Goal: Transaction & Acquisition: Purchase product/service

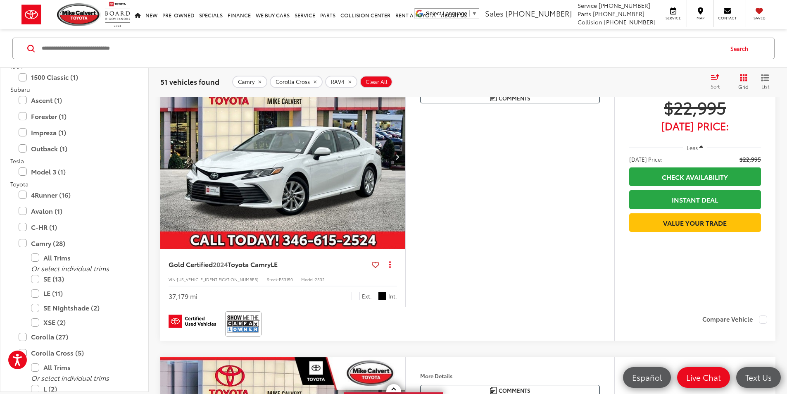
scroll to position [2066, 0]
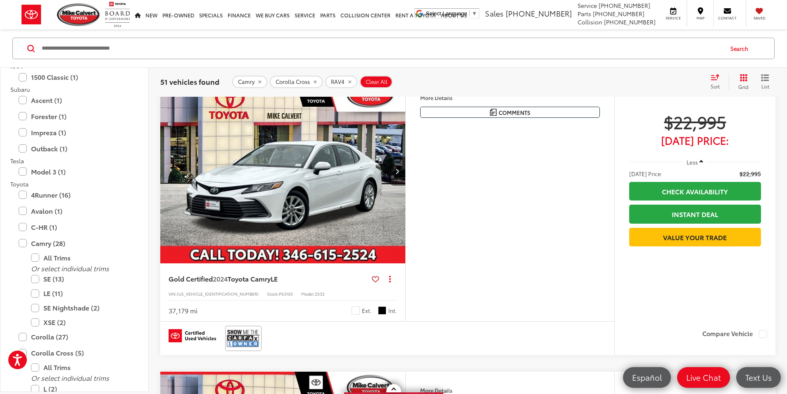
click at [0, 0] on button "More..." at bounding box center [0, 0] width 0 height 0
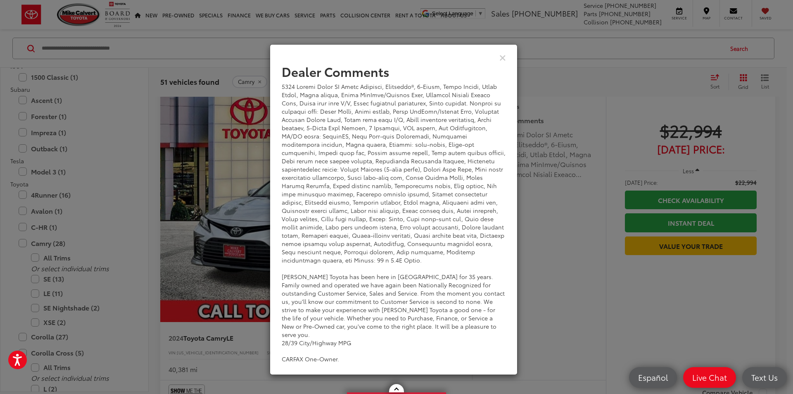
click at [499, 189] on div "[PERSON_NAME] Toyota has been here in [GEOGRAPHIC_DATA] for 35 years. Family ow…" at bounding box center [394, 222] width 224 height 280
click at [504, 55] on icon "Close" at bounding box center [502, 57] width 7 height 9
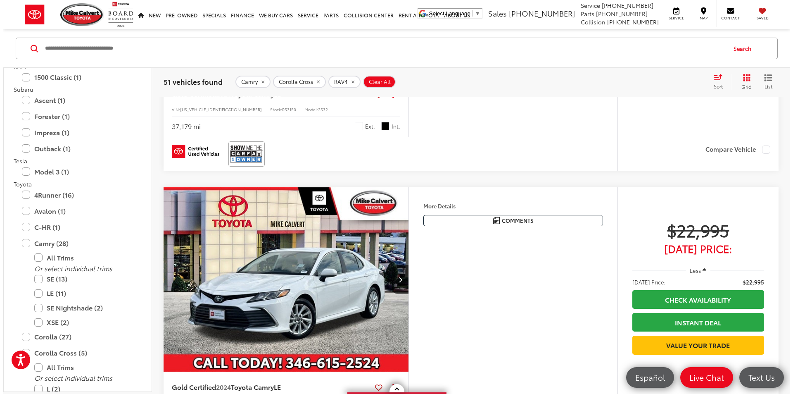
scroll to position [2107, 0]
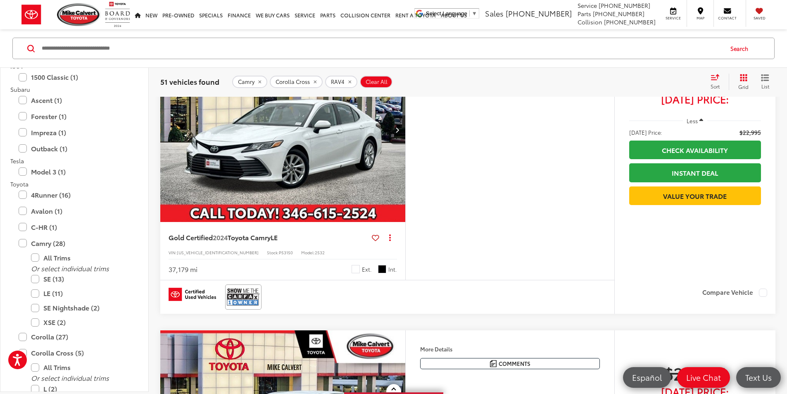
click at [0, 0] on button "More..." at bounding box center [0, 0] width 0 height 0
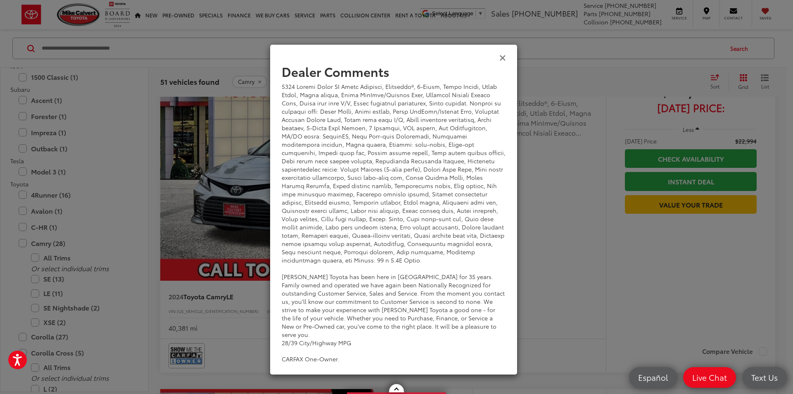
click at [504, 57] on icon "Close" at bounding box center [502, 57] width 7 height 9
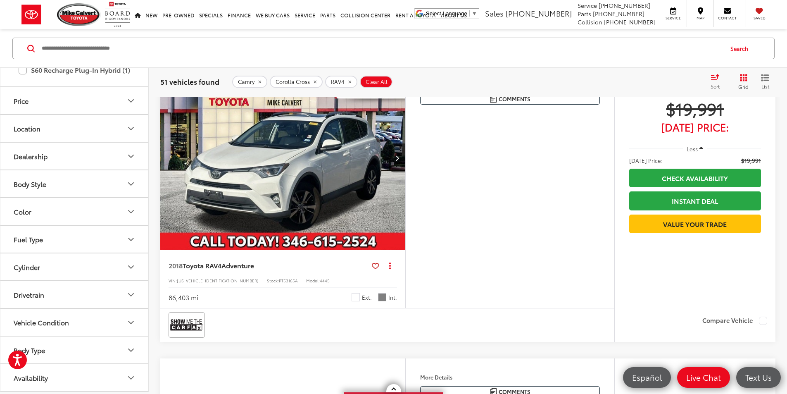
scroll to position [0, 0]
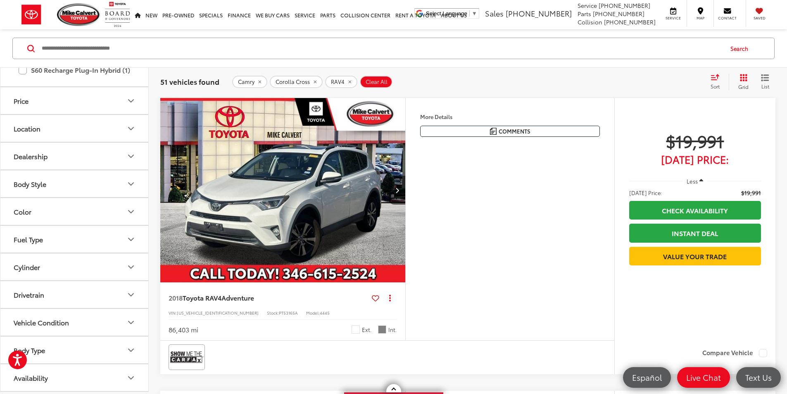
click at [707, 81] on div "Sort" at bounding box center [717, 82] width 22 height 17
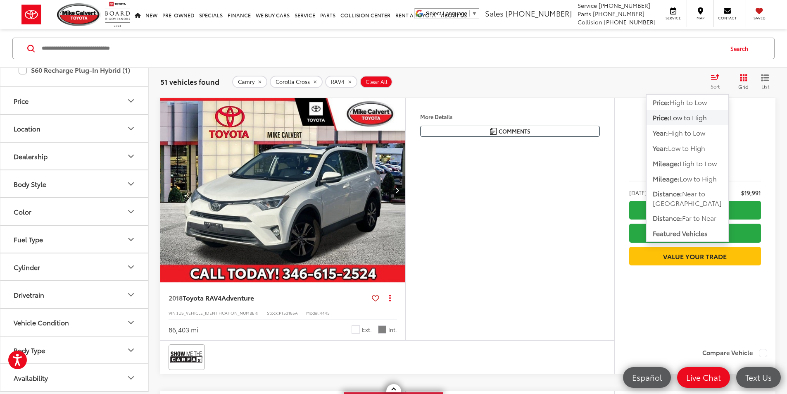
click at [696, 118] on span "Low to High" at bounding box center [688, 117] width 37 height 10
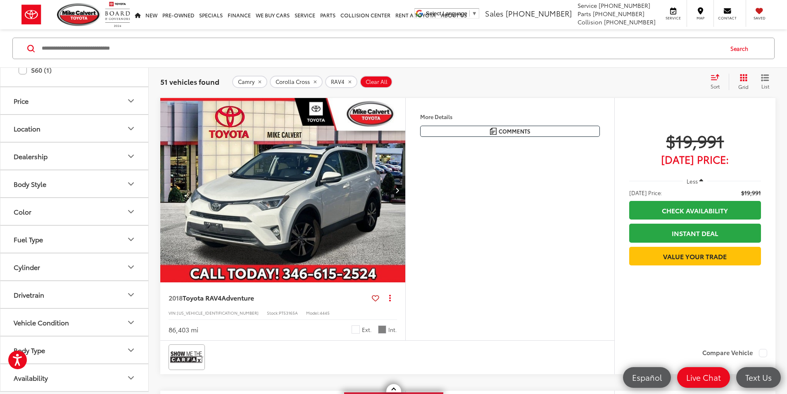
scroll to position [2013, 0]
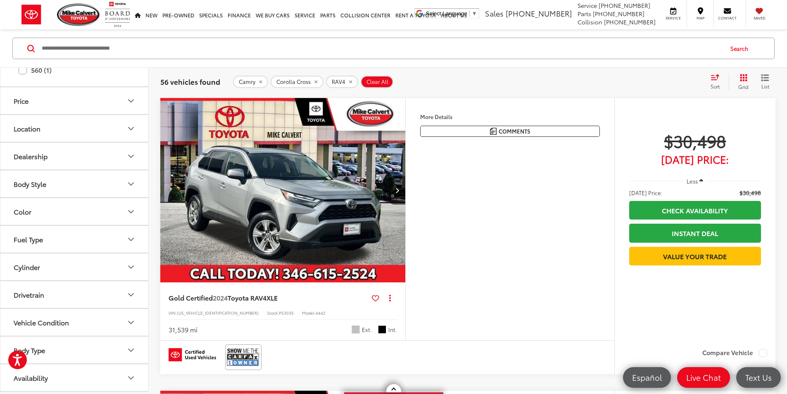
click at [0, 0] on button "More..." at bounding box center [0, 0] width 0 height 0
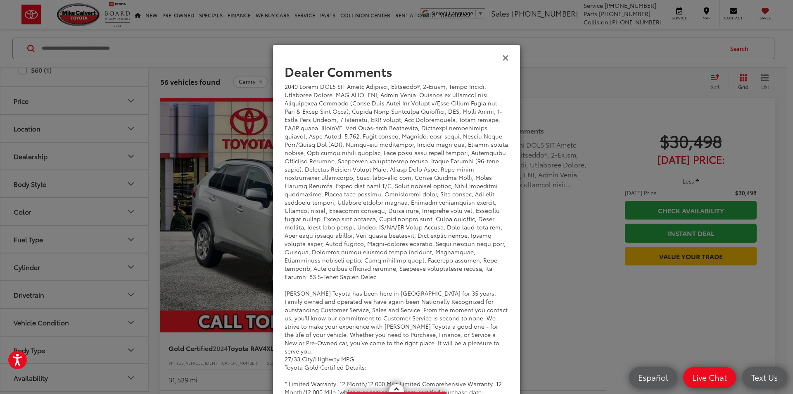
click at [502, 59] on icon "Close" at bounding box center [505, 57] width 7 height 9
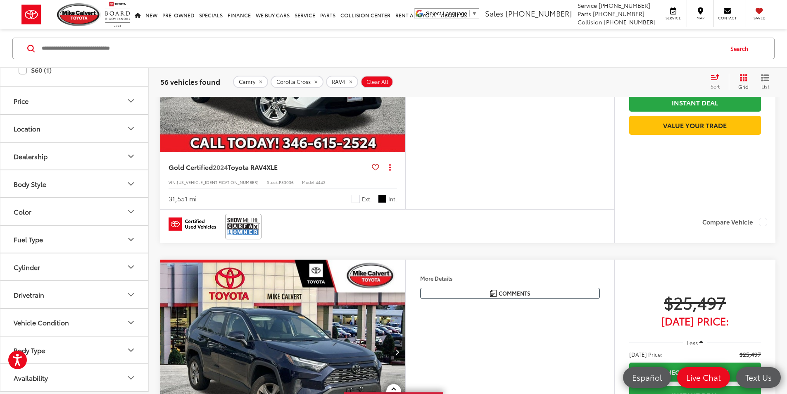
scroll to position [330, 0]
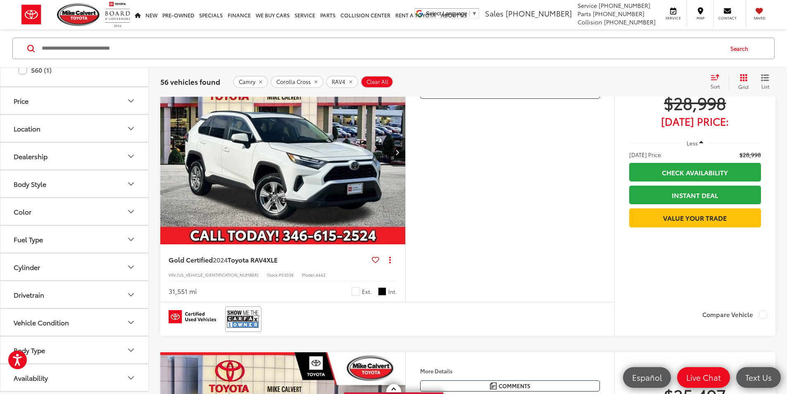
click at [0, 0] on button "More..." at bounding box center [0, 0] width 0 height 0
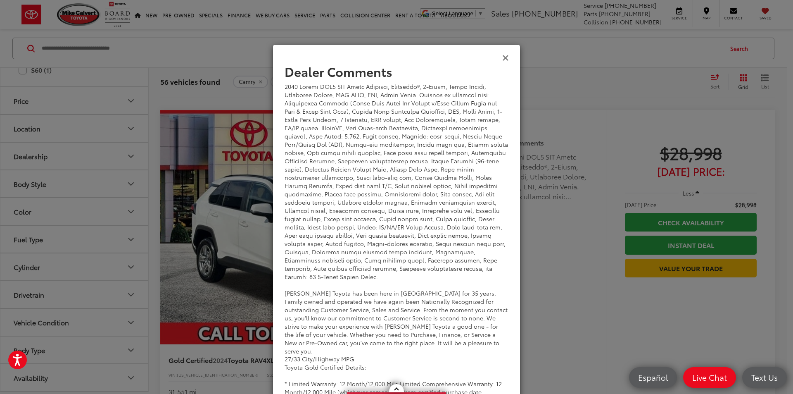
click at [504, 60] on icon "Close" at bounding box center [505, 57] width 7 height 9
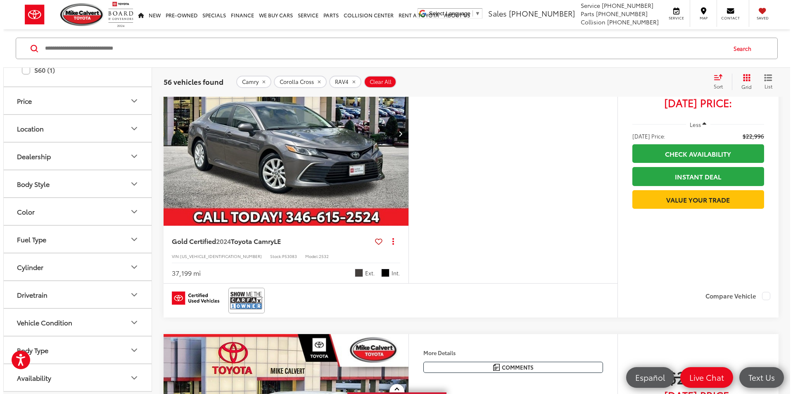
scroll to position [1281, 0]
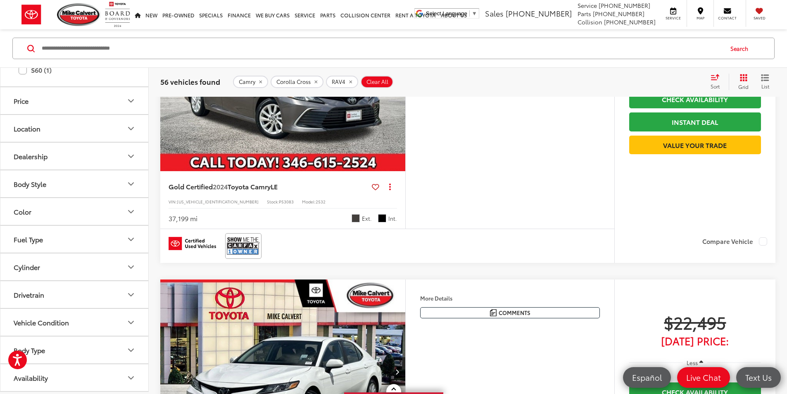
click at [0, 0] on button "More..." at bounding box center [0, 0] width 0 height 0
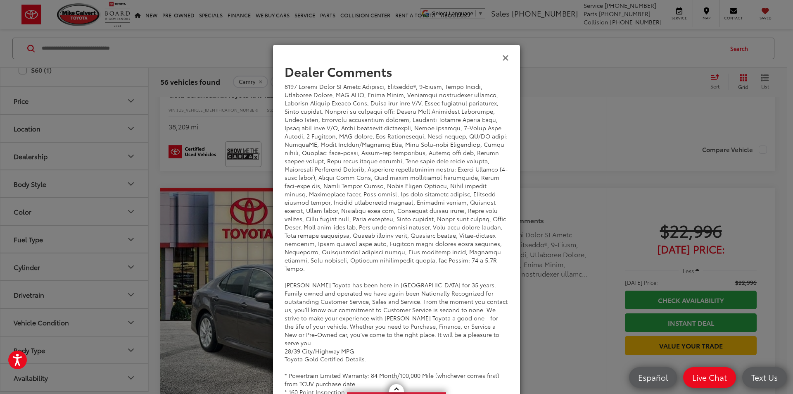
click at [504, 58] on icon "Close" at bounding box center [505, 57] width 7 height 9
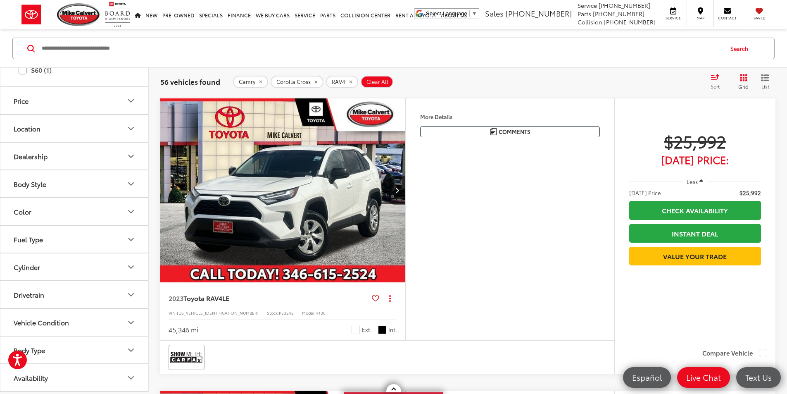
scroll to position [3759, 0]
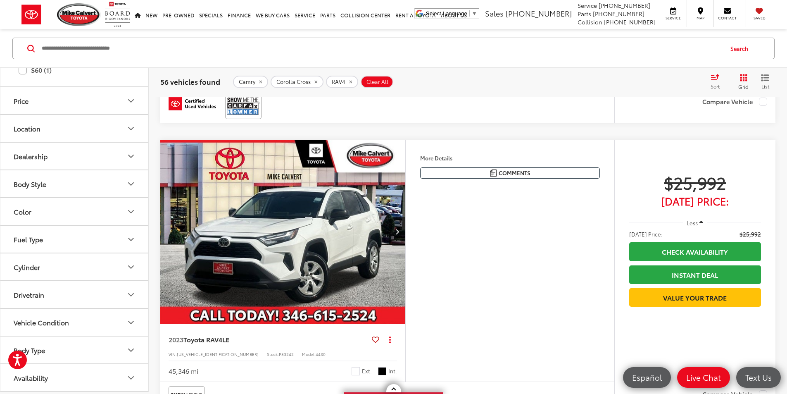
click at [0, 0] on button "More..." at bounding box center [0, 0] width 0 height 0
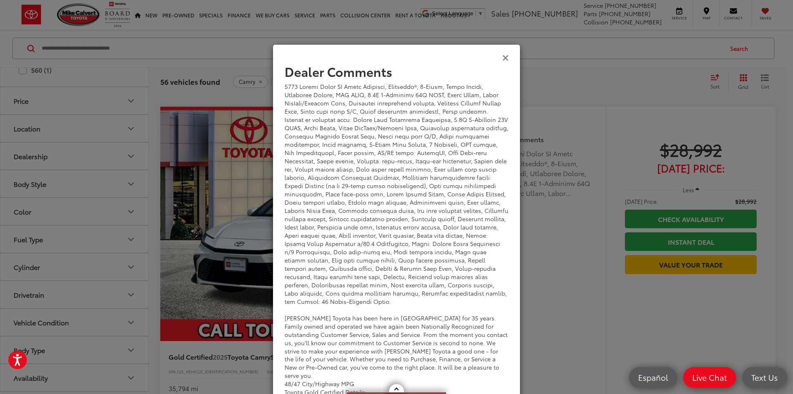
click at [504, 58] on icon "Close" at bounding box center [505, 57] width 7 height 9
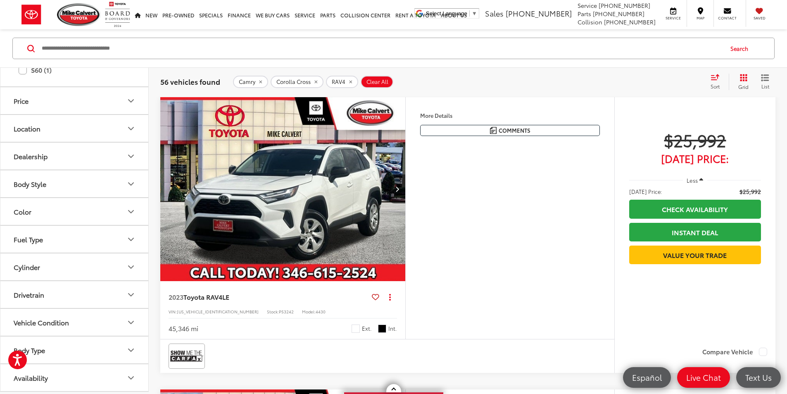
scroll to position [3801, 0]
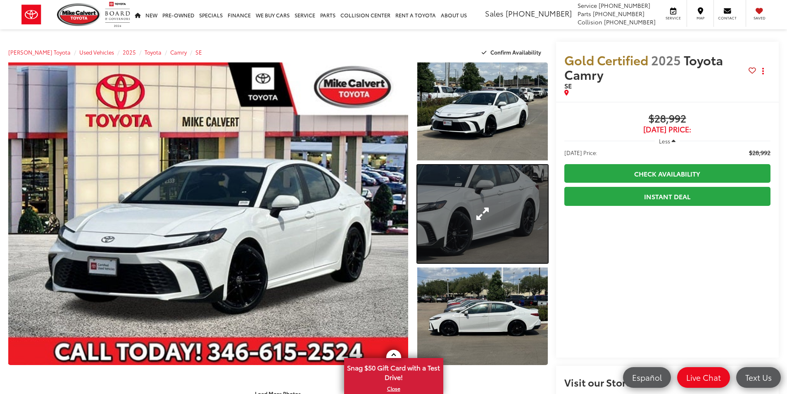
click at [447, 207] on link "Expand Photo 2" at bounding box center [482, 214] width 131 height 98
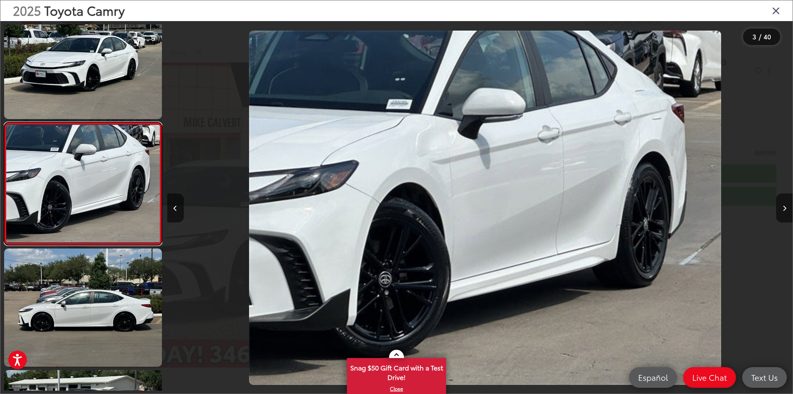
scroll to position [0, 1251]
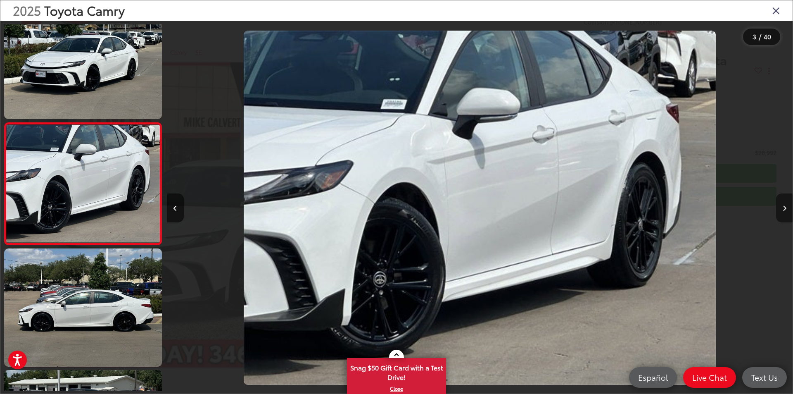
click at [784, 208] on icon "Next image" at bounding box center [785, 208] width 4 height 6
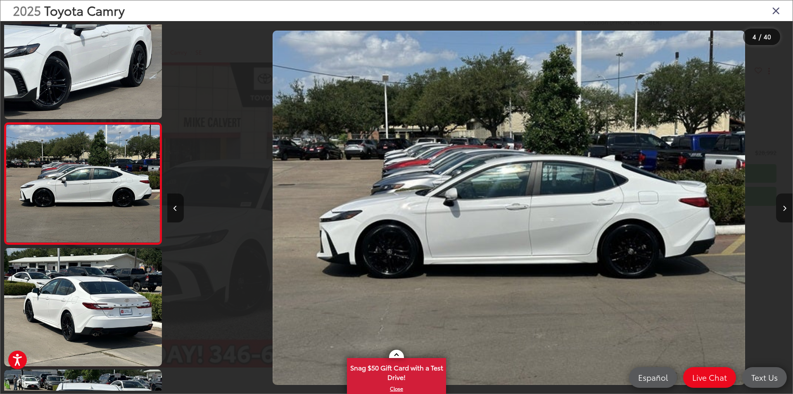
scroll to position [0, 1877]
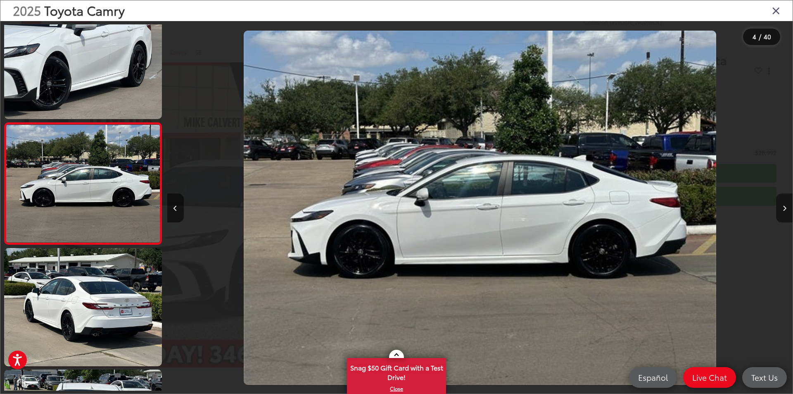
click at [784, 208] on icon "Next image" at bounding box center [785, 208] width 4 height 6
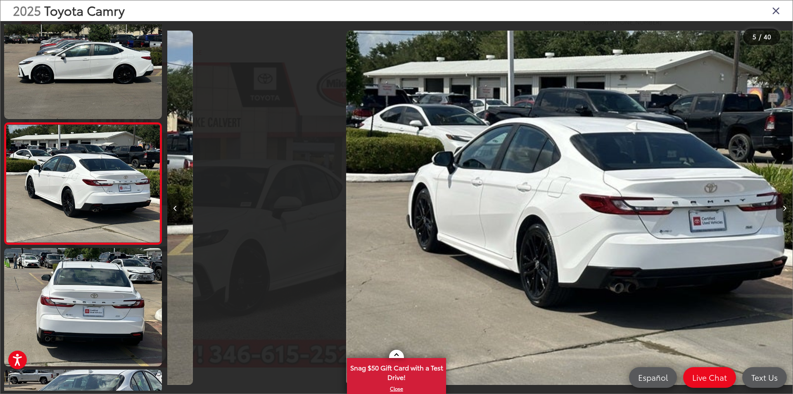
scroll to position [0, 2503]
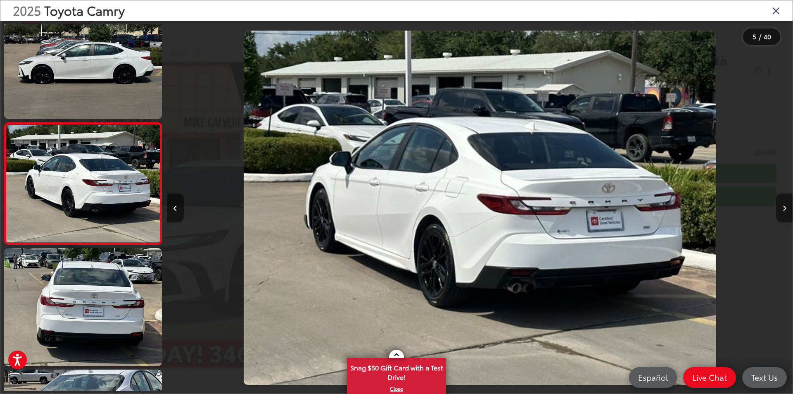
click at [784, 208] on icon "Next image" at bounding box center [785, 208] width 4 height 6
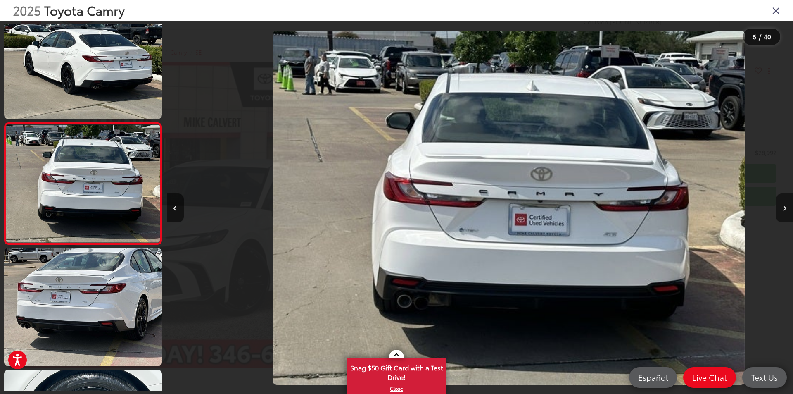
scroll to position [0, 3128]
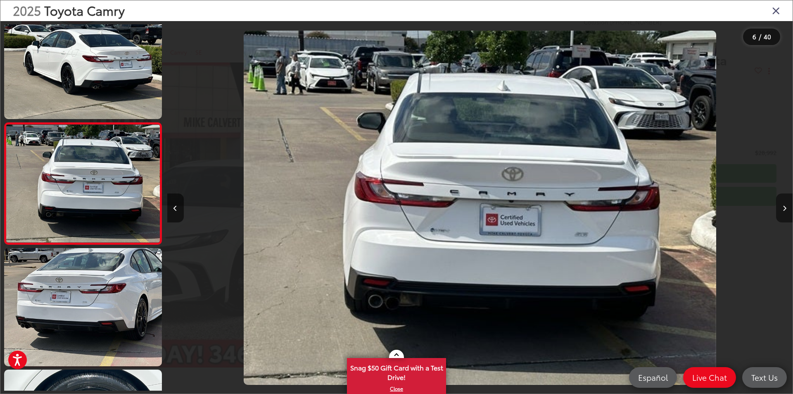
click at [784, 208] on icon "Next image" at bounding box center [785, 208] width 4 height 6
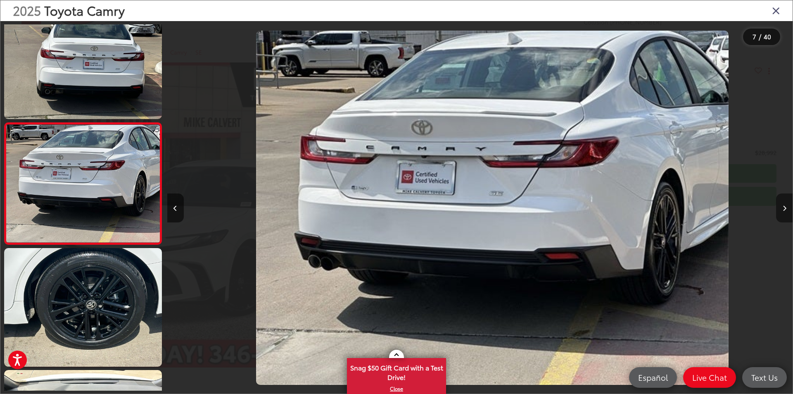
scroll to position [0, 3753]
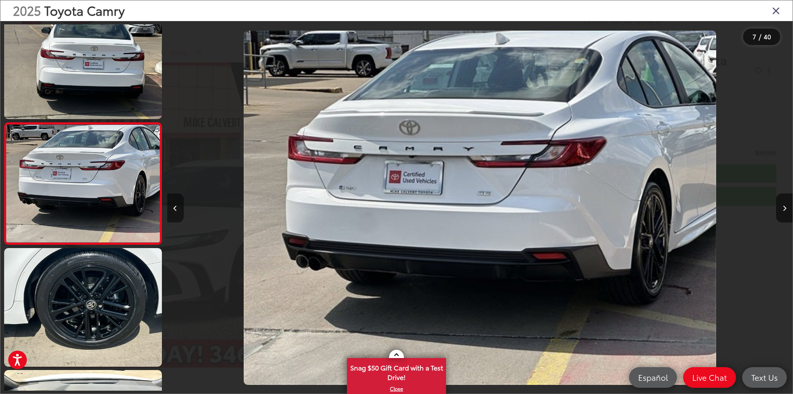
click at [172, 207] on button "Previous image" at bounding box center [175, 207] width 17 height 29
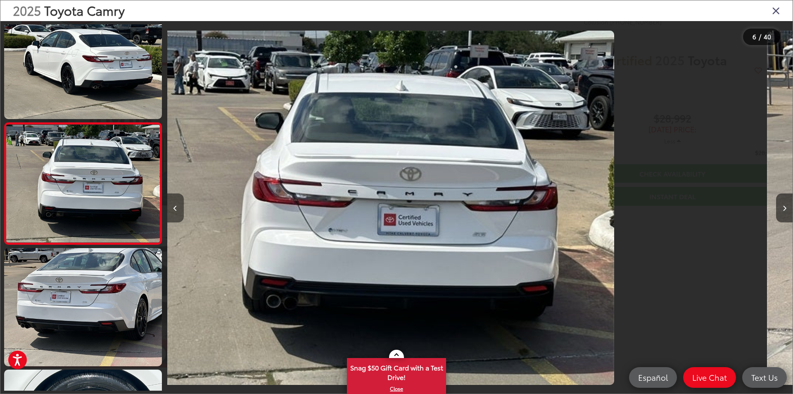
scroll to position [0, 3128]
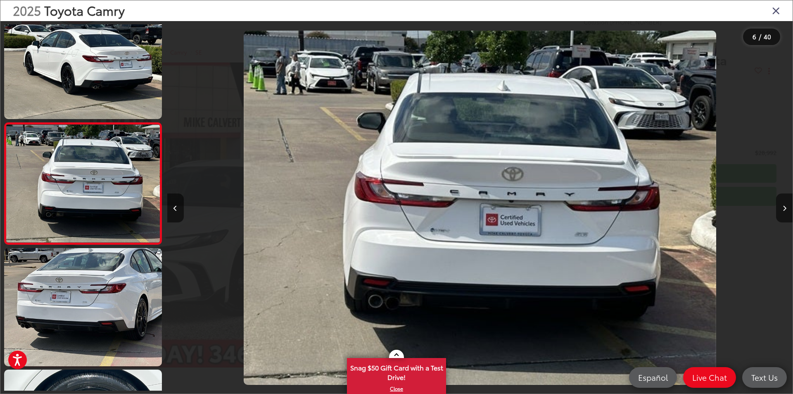
click at [363, 124] on img "2025 Toyota Camry SE 5" at bounding box center [480, 208] width 473 height 354
click at [786, 212] on button "Next image" at bounding box center [784, 207] width 17 height 29
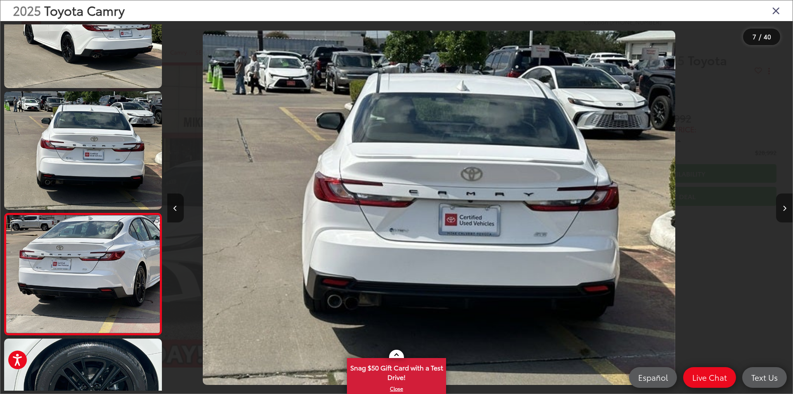
scroll to position [0, 0]
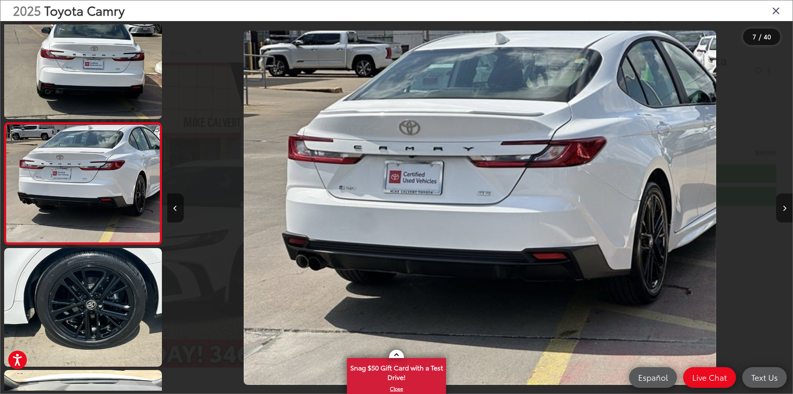
click at [783, 204] on button "Next image" at bounding box center [784, 207] width 17 height 29
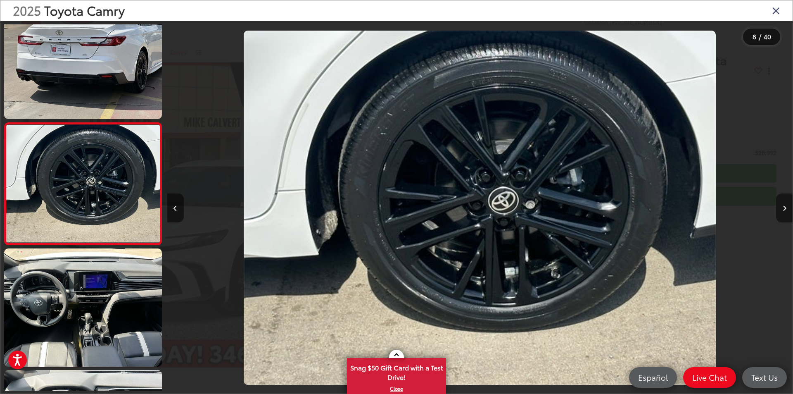
click at [783, 204] on button "Next image" at bounding box center [784, 207] width 17 height 29
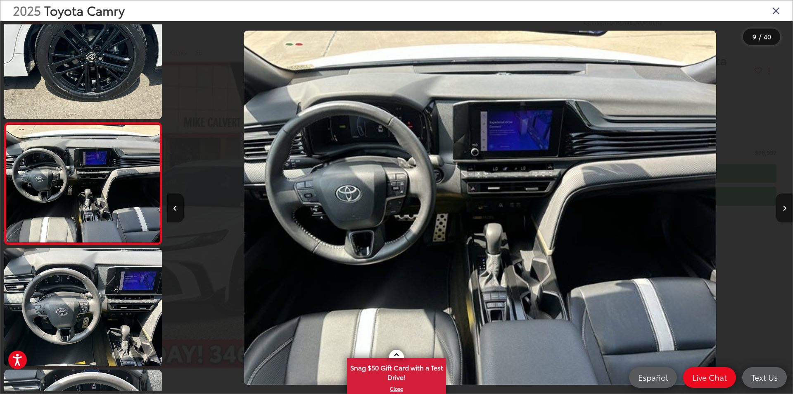
click at [783, 206] on icon "Next image" at bounding box center [785, 208] width 4 height 6
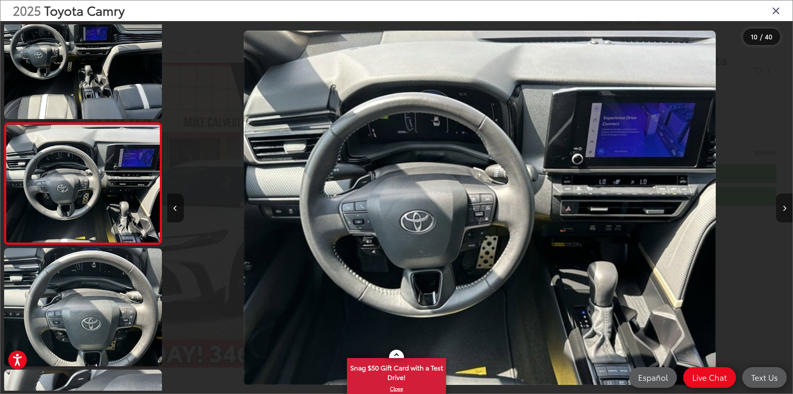
click at [783, 206] on icon "Next image" at bounding box center [785, 208] width 4 height 6
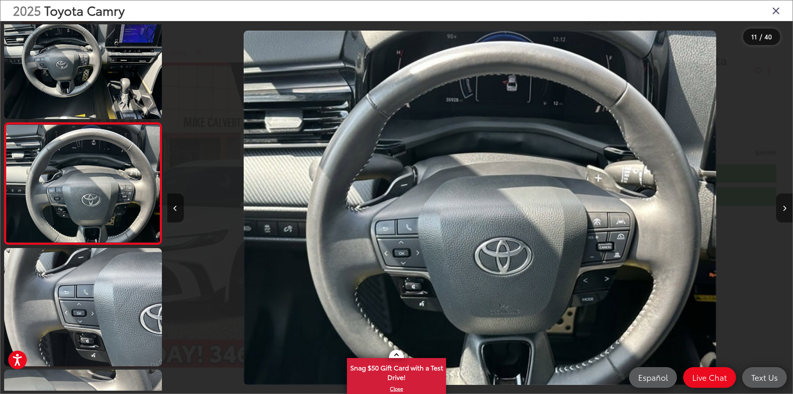
click at [783, 206] on icon "Next image" at bounding box center [785, 208] width 4 height 6
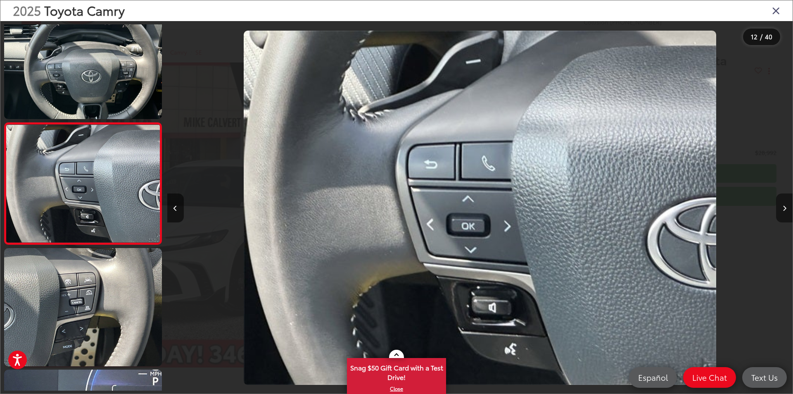
click at [783, 206] on icon "Next image" at bounding box center [785, 208] width 4 height 6
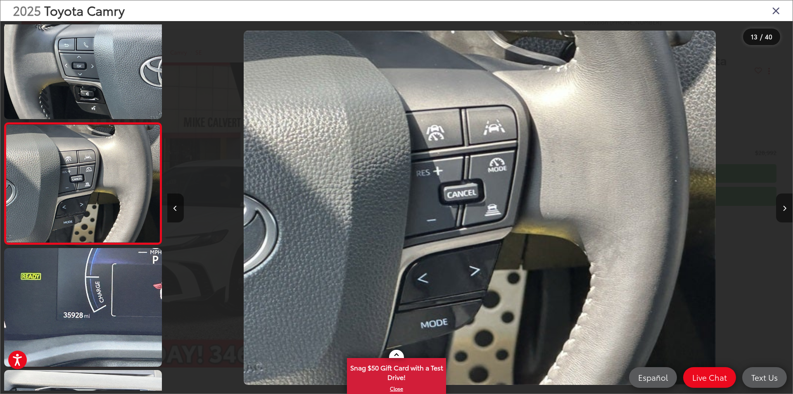
click at [783, 206] on icon "Next image" at bounding box center [785, 208] width 4 height 6
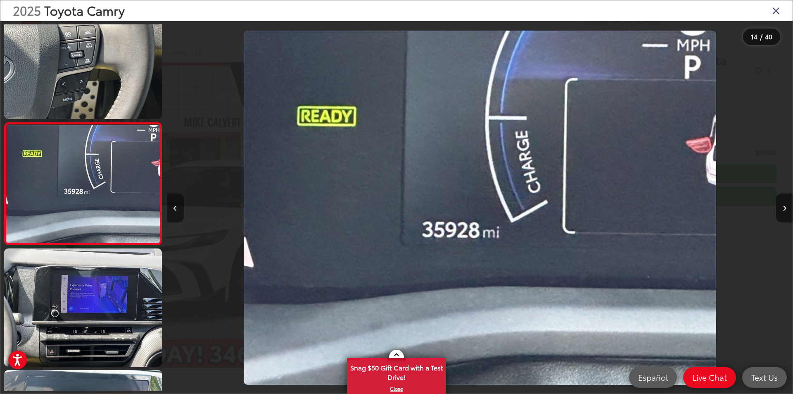
click at [178, 212] on button "Previous image" at bounding box center [175, 207] width 17 height 29
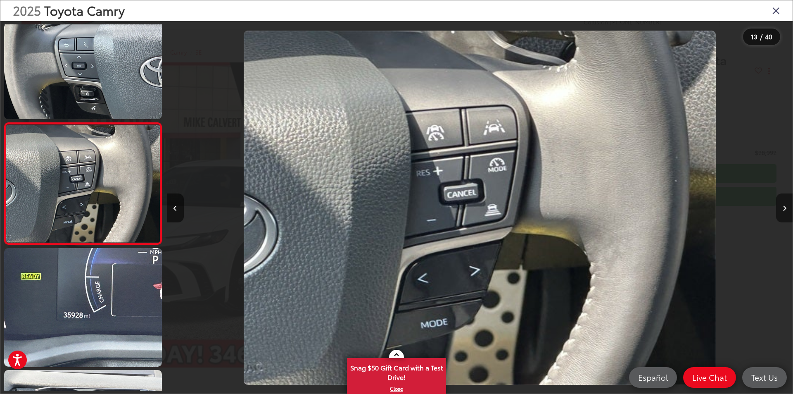
click at [784, 209] on icon "Next image" at bounding box center [785, 208] width 4 height 6
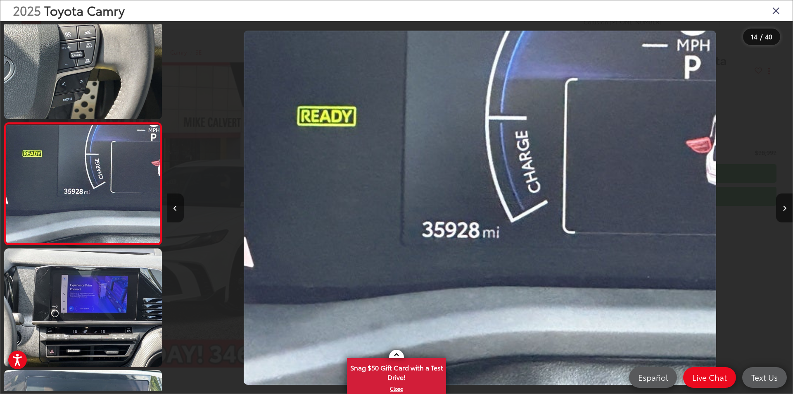
click at [175, 209] on icon "Previous image" at bounding box center [176, 208] width 4 height 6
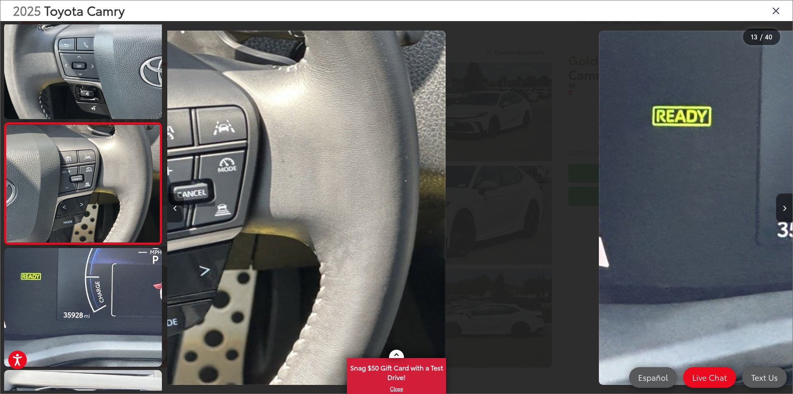
click at [175, 209] on icon "Previous image" at bounding box center [176, 208] width 4 height 6
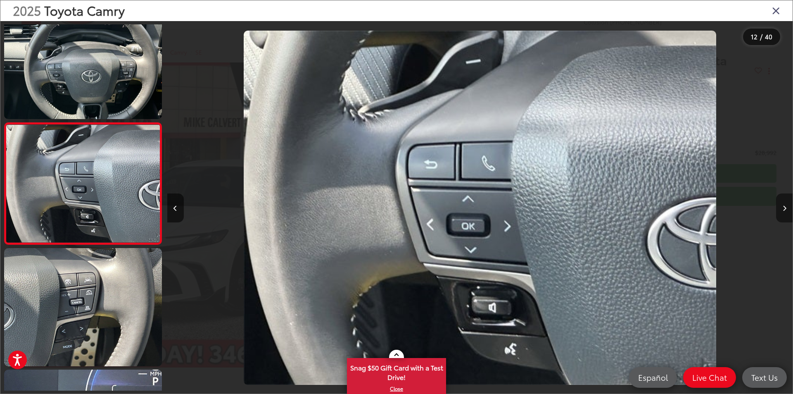
click at [787, 209] on button "Next image" at bounding box center [784, 207] width 17 height 29
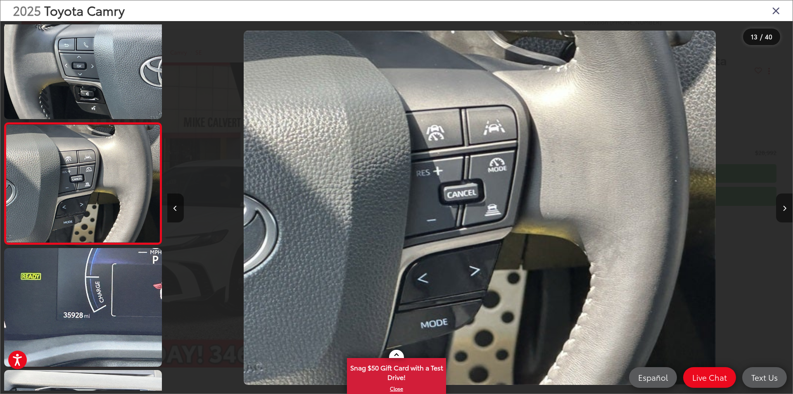
click at [787, 209] on button "Next image" at bounding box center [784, 207] width 17 height 29
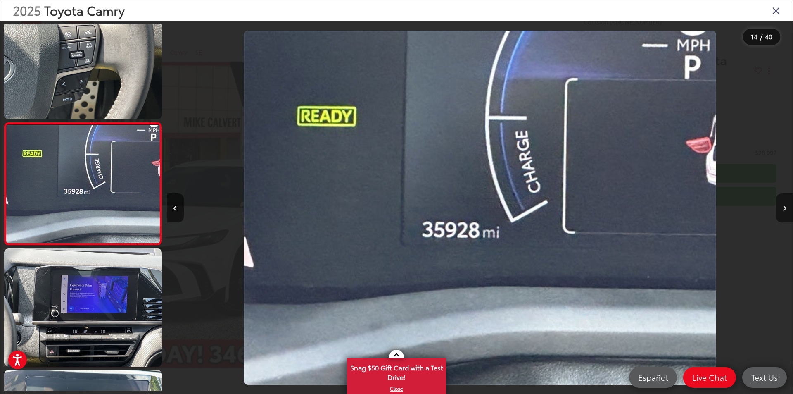
click at [787, 209] on button "Next image" at bounding box center [784, 207] width 17 height 29
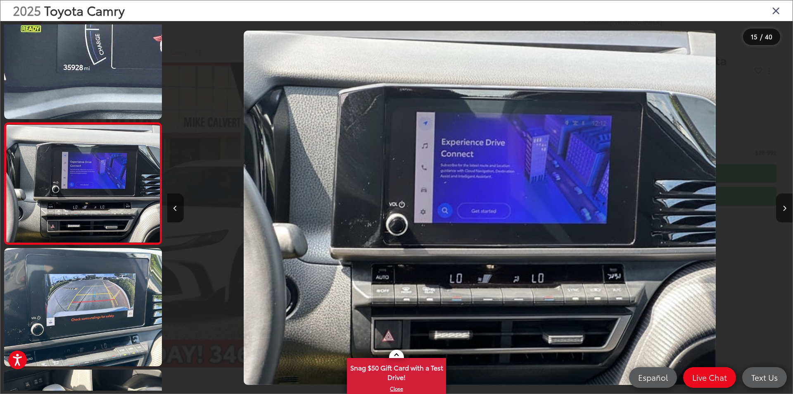
click at [787, 209] on button "Next image" at bounding box center [784, 207] width 17 height 29
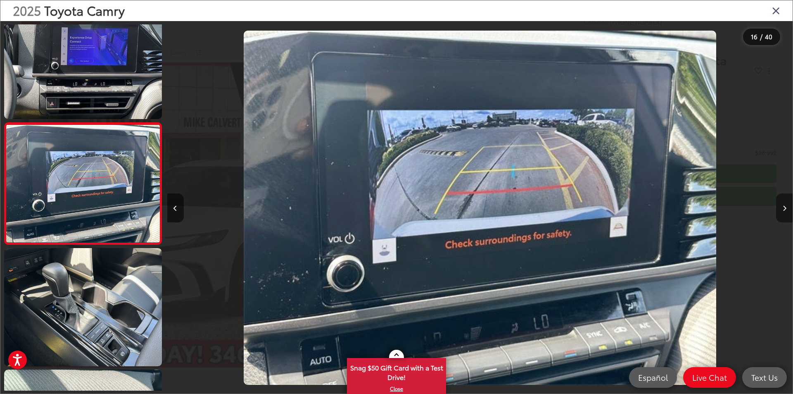
click at [787, 209] on button "Next image" at bounding box center [784, 207] width 17 height 29
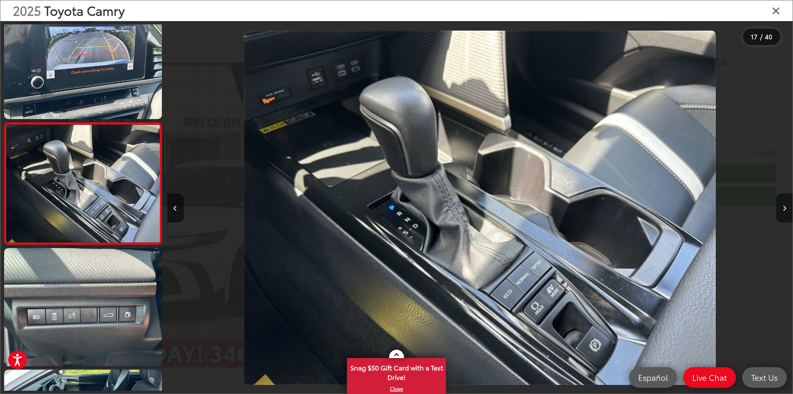
click at [787, 209] on button "Next image" at bounding box center [784, 207] width 17 height 29
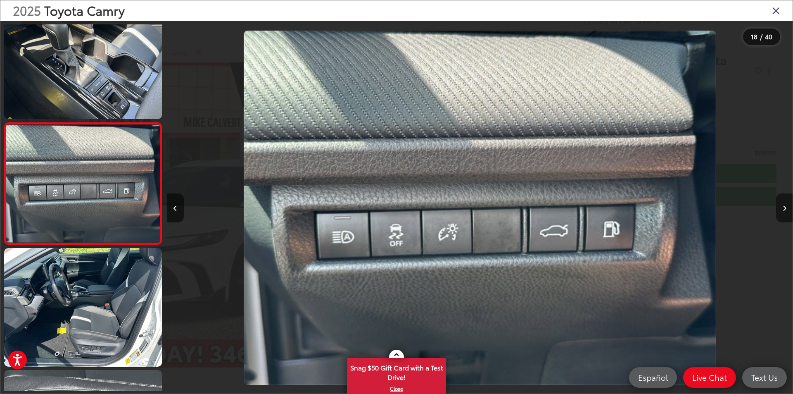
click at [787, 209] on button "Next image" at bounding box center [784, 207] width 17 height 29
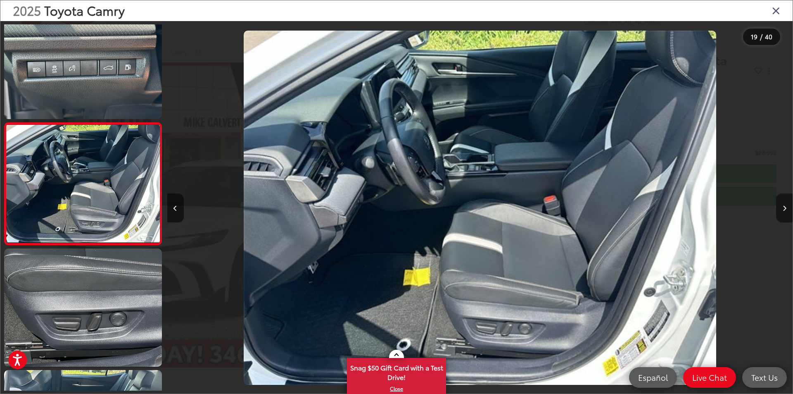
click at [787, 209] on button "Next image" at bounding box center [784, 207] width 17 height 29
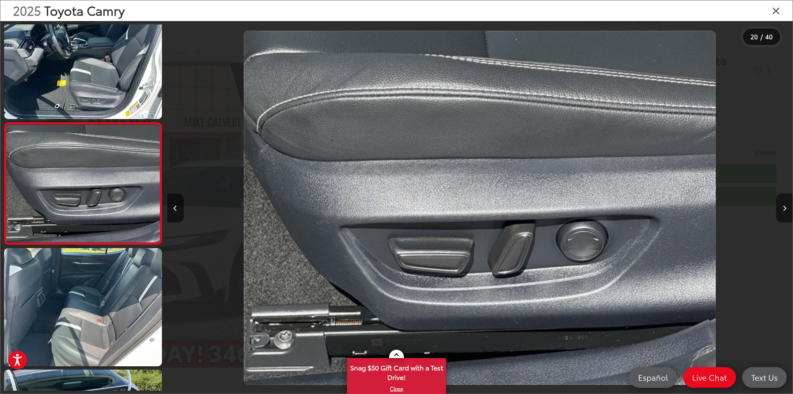
click at [787, 209] on button "Next image" at bounding box center [784, 207] width 17 height 29
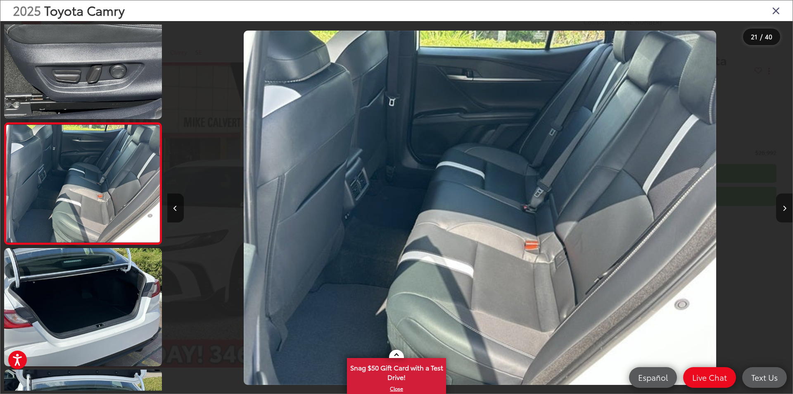
click at [787, 209] on button "Next image" at bounding box center [784, 207] width 17 height 29
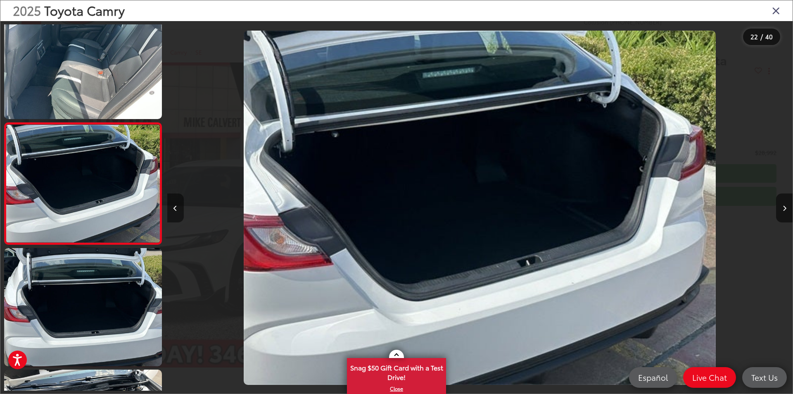
click at [171, 201] on button "Previous image" at bounding box center [175, 207] width 17 height 29
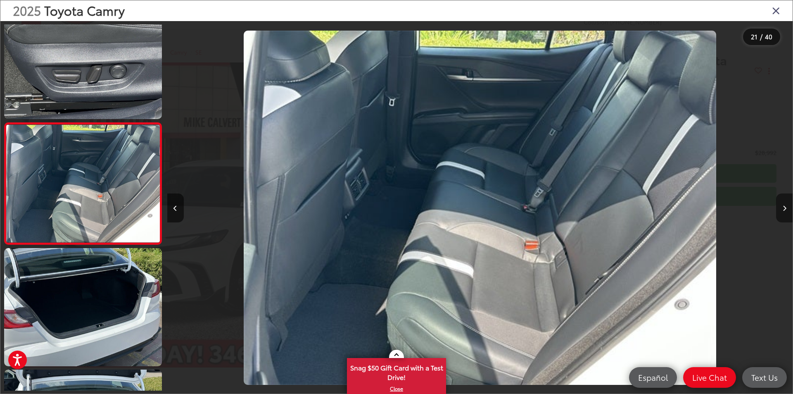
click at [780, 210] on button "Next image" at bounding box center [784, 207] width 17 height 29
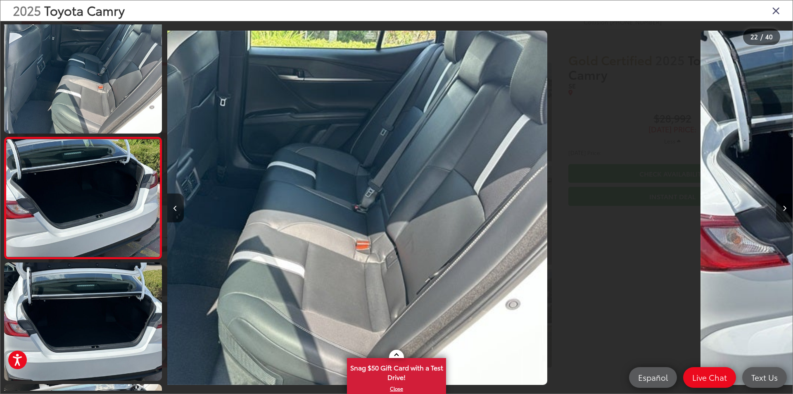
click at [781, 210] on button "Next image" at bounding box center [784, 207] width 17 height 29
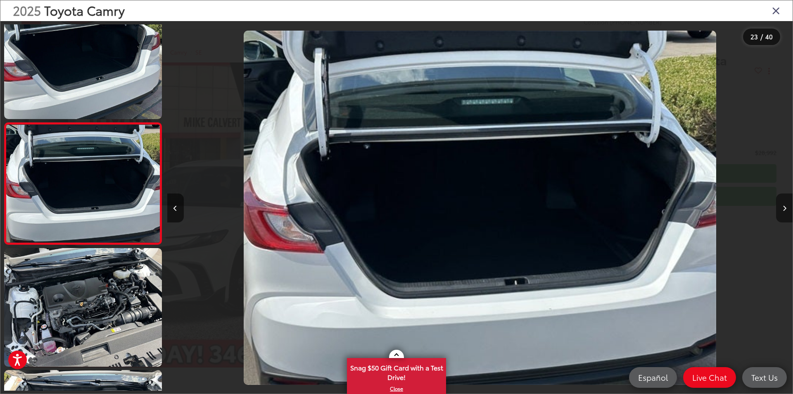
click at [782, 209] on button "Next image" at bounding box center [784, 207] width 17 height 29
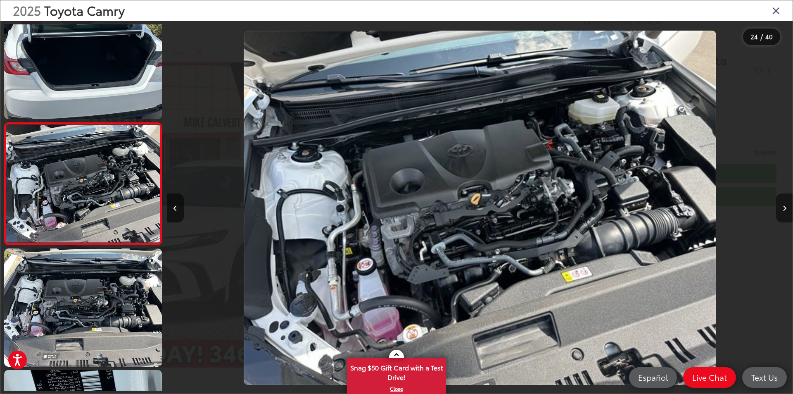
click at [782, 209] on button "Next image" at bounding box center [784, 207] width 17 height 29
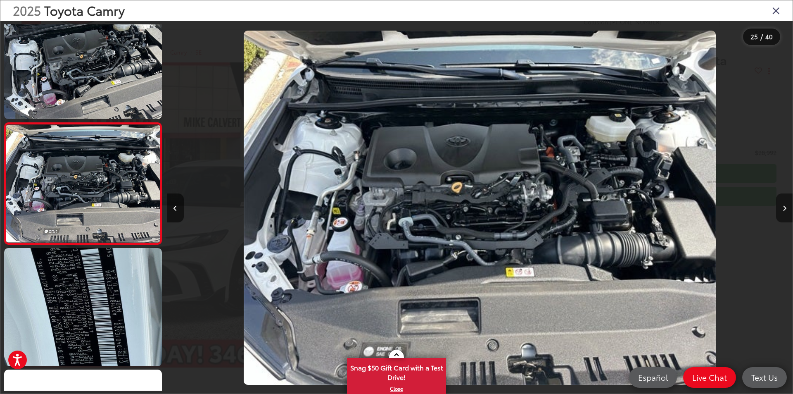
click at [782, 209] on button "Next image" at bounding box center [784, 207] width 17 height 29
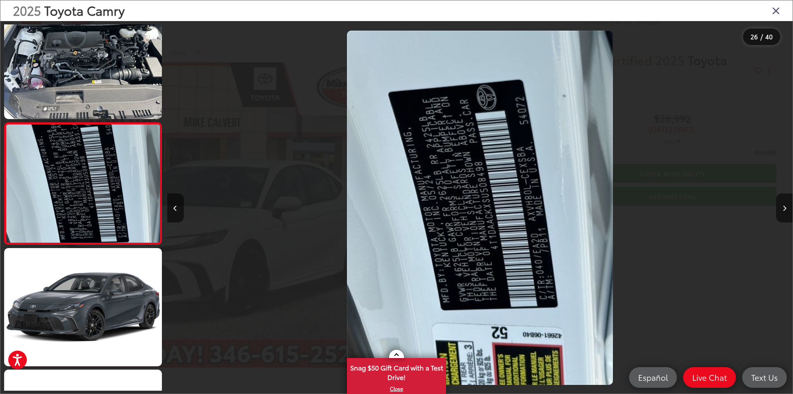
click at [778, 13] on icon "Close gallery" at bounding box center [776, 10] width 8 height 11
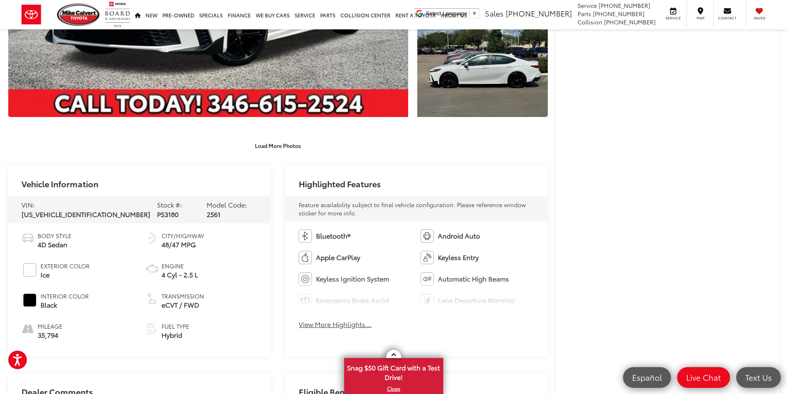
click at [333, 327] on button "View More Highlights..." at bounding box center [335, 324] width 73 height 10
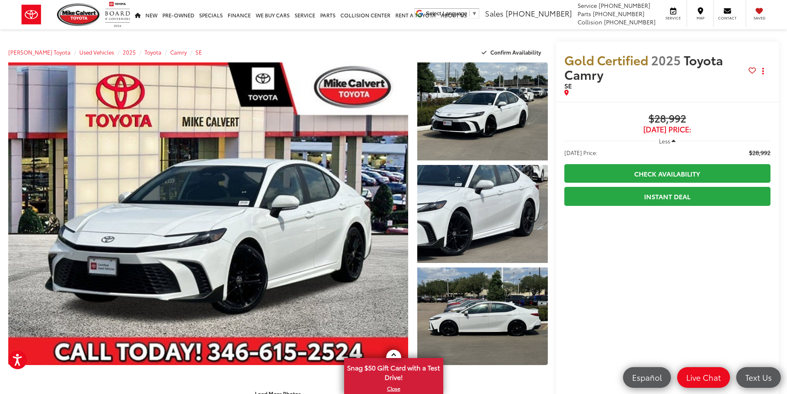
click at [670, 143] on span "Less" at bounding box center [664, 140] width 11 height 7
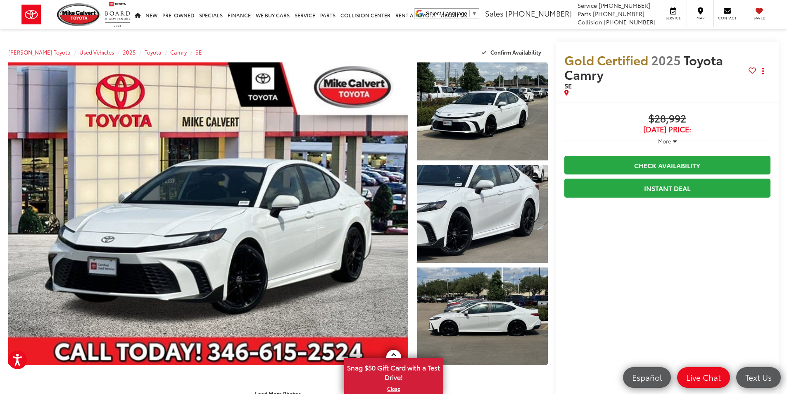
click at [671, 143] on button "More" at bounding box center [667, 140] width 27 height 15
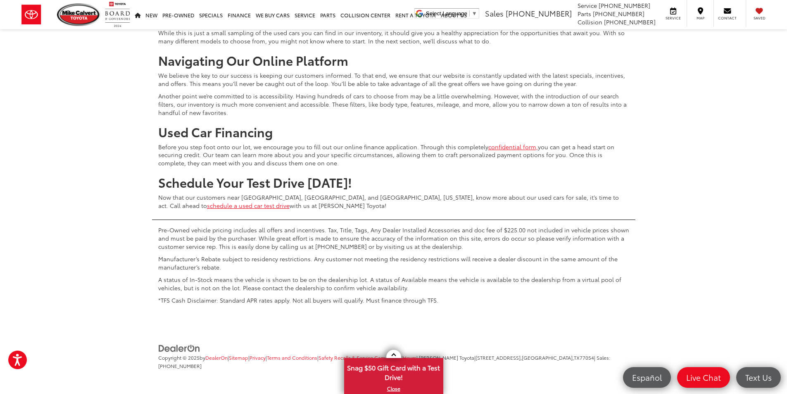
scroll to position [3966, 0]
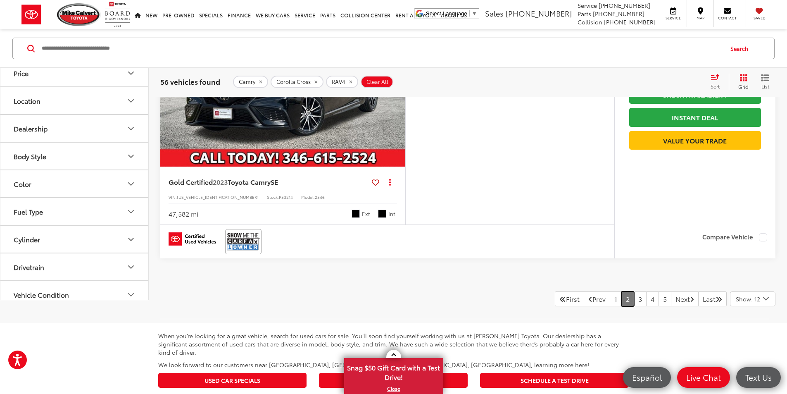
scroll to position [3346, 0]
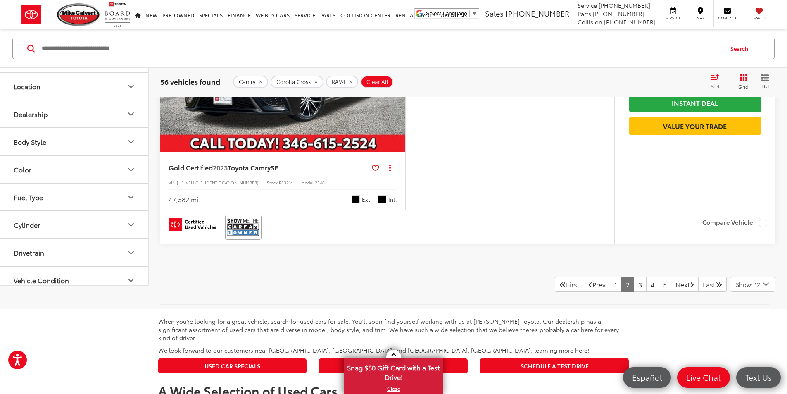
click at [0, 0] on button "More..." at bounding box center [0, 0] width 0 height 0
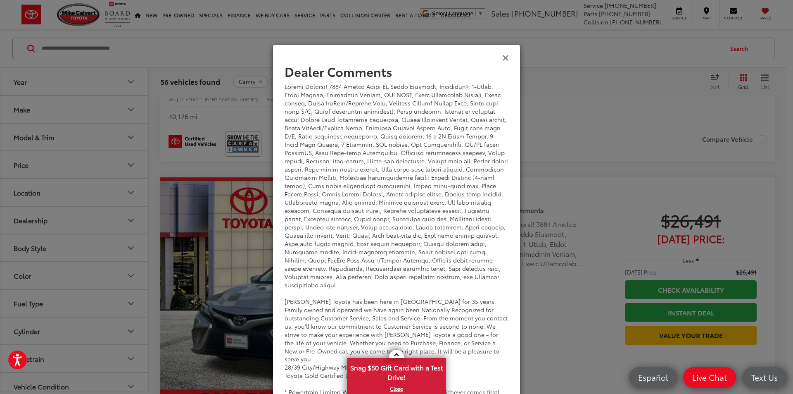
click at [505, 58] on icon "Close" at bounding box center [505, 57] width 7 height 9
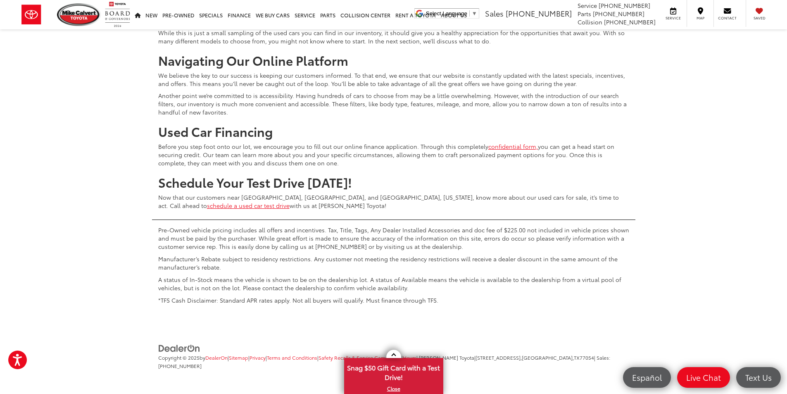
scroll to position [4007, 0]
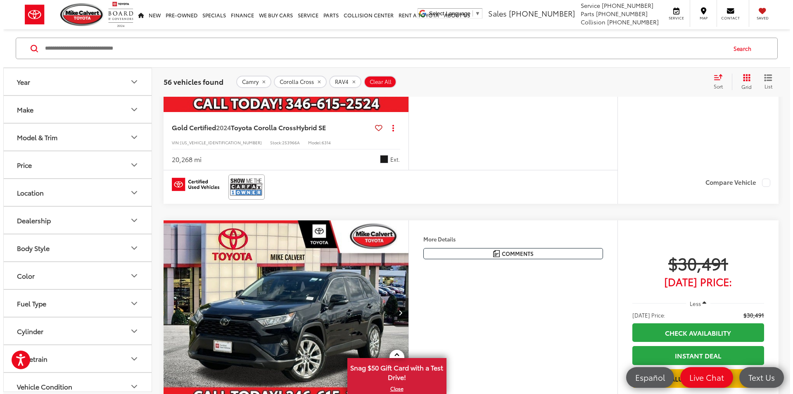
scroll to position [1033, 0]
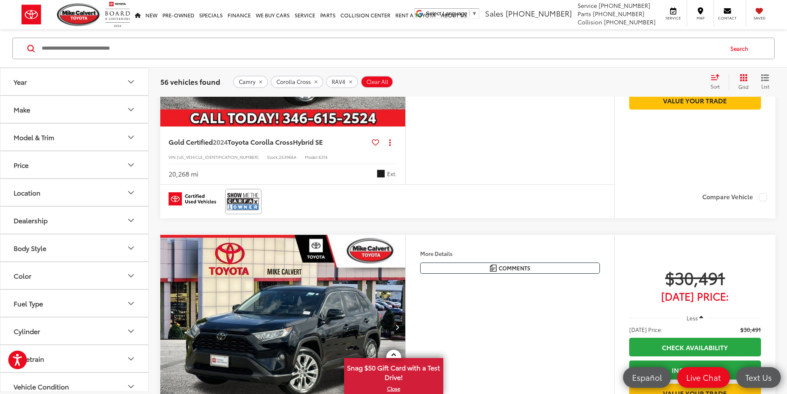
click at [0, 0] on button "More..." at bounding box center [0, 0] width 0 height 0
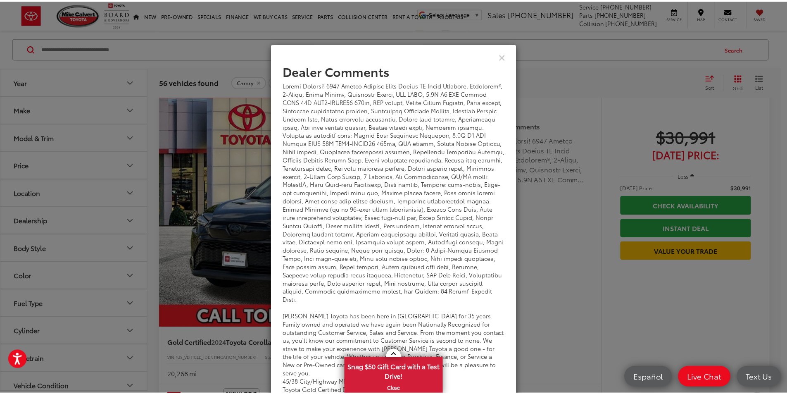
scroll to position [0, 0]
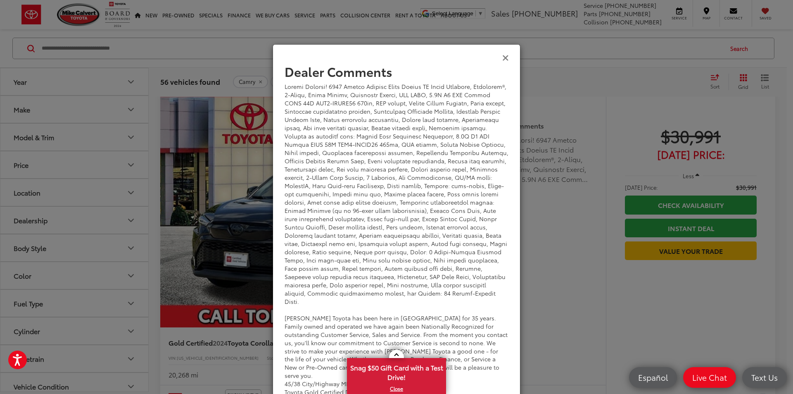
click at [504, 60] on icon "Close" at bounding box center [505, 57] width 7 height 9
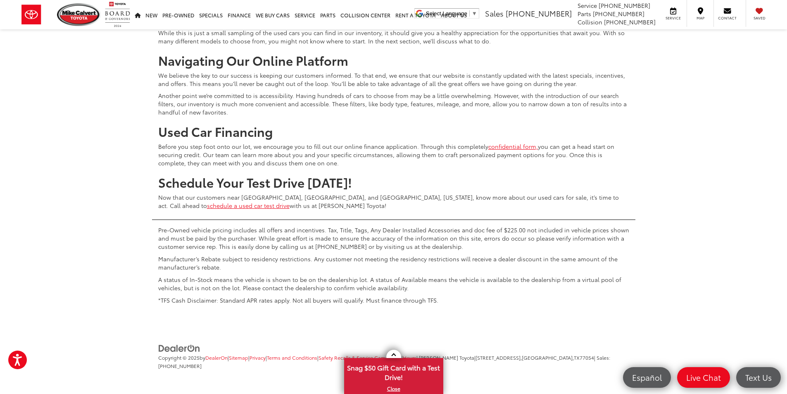
scroll to position [3966, 0]
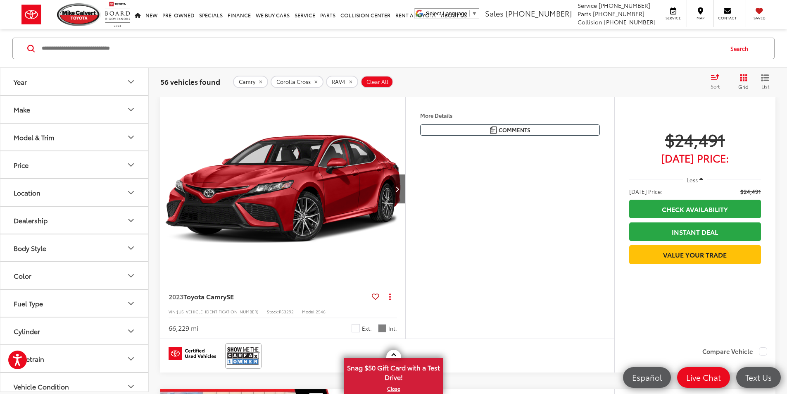
scroll to position [289, 0]
